Goal: Find specific page/section: Find specific page/section

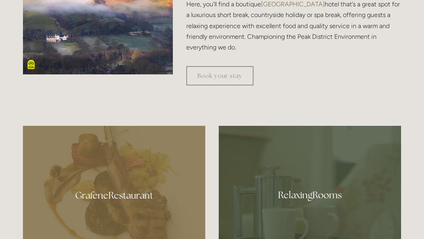
scroll to position [396, 0]
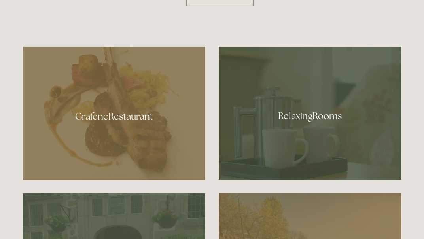
click at [97, 84] on div at bounding box center [114, 113] width 182 height 133
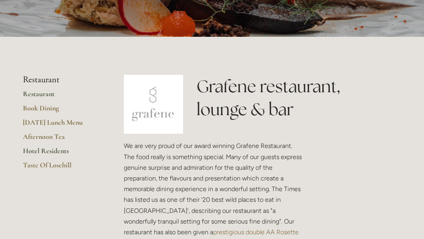
scroll to position [158, 0]
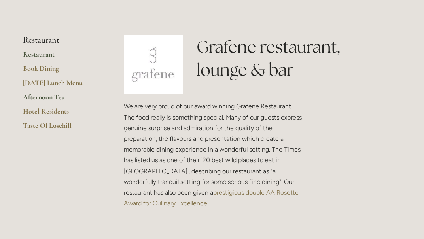
click at [45, 97] on link "Afternoon Tea" at bounding box center [61, 100] width 76 height 14
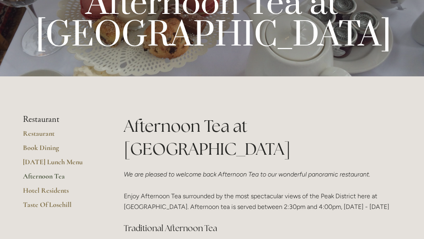
scroll to position [158, 0]
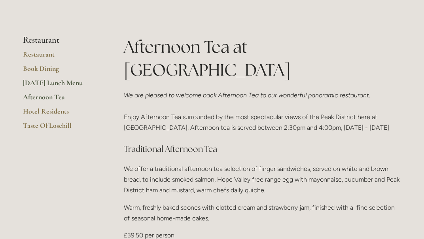
click at [53, 82] on link "[DATE] Lunch Menu" at bounding box center [61, 85] width 76 height 14
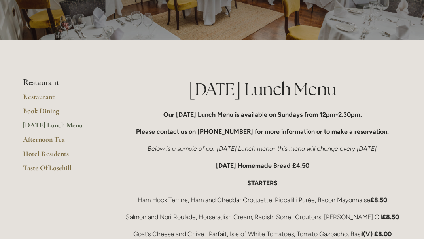
scroll to position [119, 0]
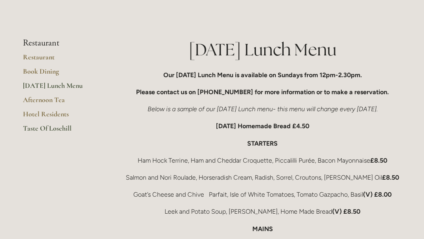
click at [38, 129] on link "Taste Of Losehill" at bounding box center [61, 131] width 76 height 14
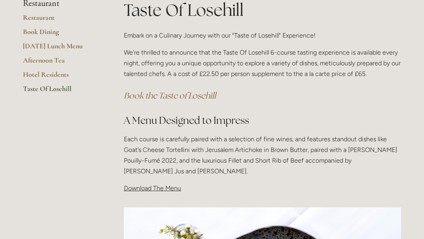
scroll to position [79, 0]
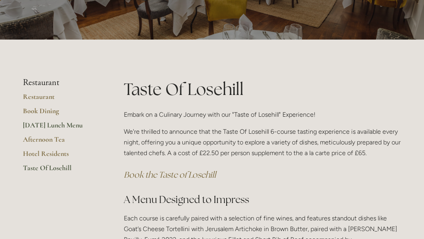
click at [46, 126] on link "[DATE] Lunch Menu" at bounding box center [61, 128] width 76 height 14
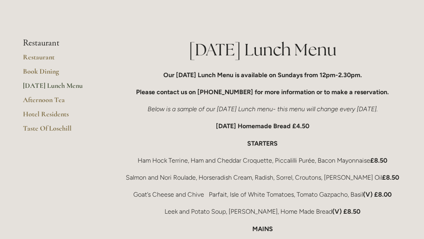
scroll to position [79, 0]
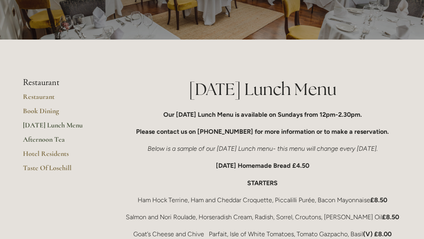
click at [40, 139] on link "Afternoon Tea" at bounding box center [61, 142] width 76 height 14
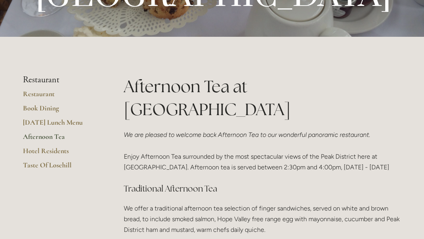
scroll to position [158, 0]
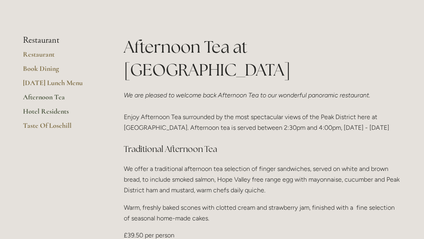
click at [56, 112] on link "Hotel Residents" at bounding box center [61, 114] width 76 height 14
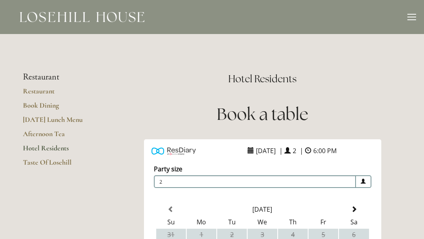
scroll to position [40, 0]
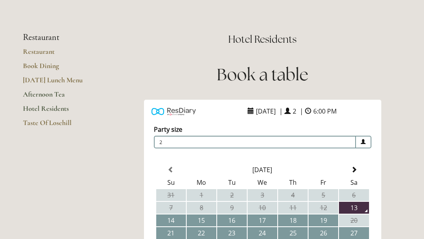
click at [50, 94] on link "Afternoon Tea" at bounding box center [61, 97] width 76 height 14
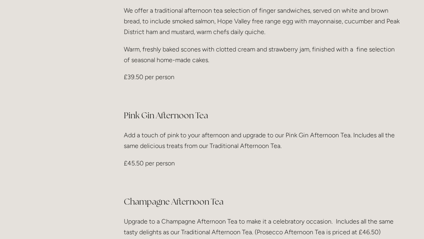
scroll to position [158, 0]
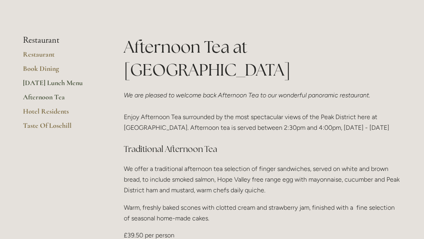
click at [36, 82] on link "[DATE] Lunch Menu" at bounding box center [61, 85] width 76 height 14
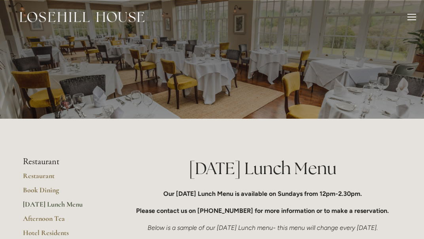
click at [410, 17] on div at bounding box center [412, 17] width 9 height 1
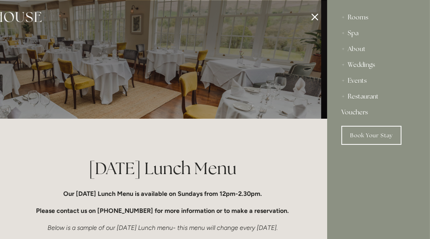
click at [366, 115] on link "Vouchers" at bounding box center [379, 112] width 74 height 16
click at [361, 112] on link "Vouchers" at bounding box center [379, 112] width 74 height 16
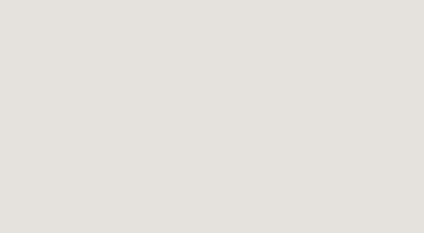
scroll to position [199, 0]
drag, startPoint x: 426, startPoint y: 114, endPoint x: 423, endPoint y: 120, distance: 6.0
